Goal: Information Seeking & Learning: Find specific fact

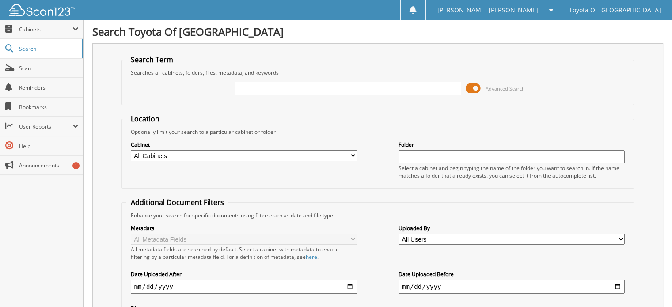
click at [351, 153] on select "All Cabinets ACCOUNTS PAYABLE ACCOUNTS RECEIVABLE BANKS RECS cancellations CAR …" at bounding box center [244, 155] width 226 height 11
select select "1627"
click at [131, 150] on select "All Cabinets ACCOUNTS PAYABLE ACCOUNTS RECEIVABLE BANKS RECS cancellations CAR …" at bounding box center [244, 155] width 226 height 11
click at [242, 88] on input "text" at bounding box center [348, 88] width 226 height 13
type input "077469"
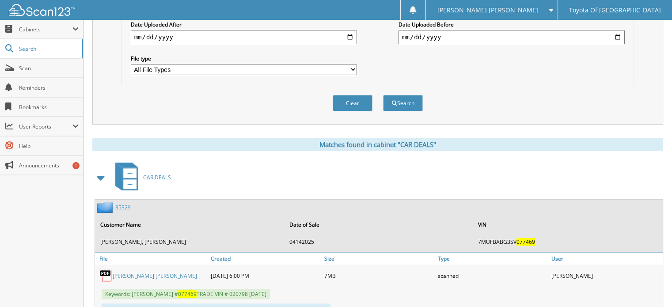
scroll to position [279, 0]
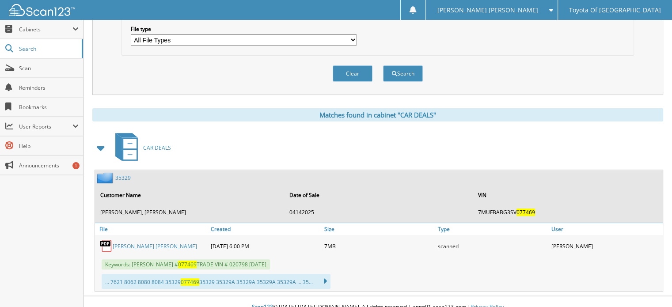
click at [123, 243] on link "[PERSON_NAME] [PERSON_NAME]" at bounding box center [155, 247] width 84 height 8
